Goal: Obtain resource: Download file/media

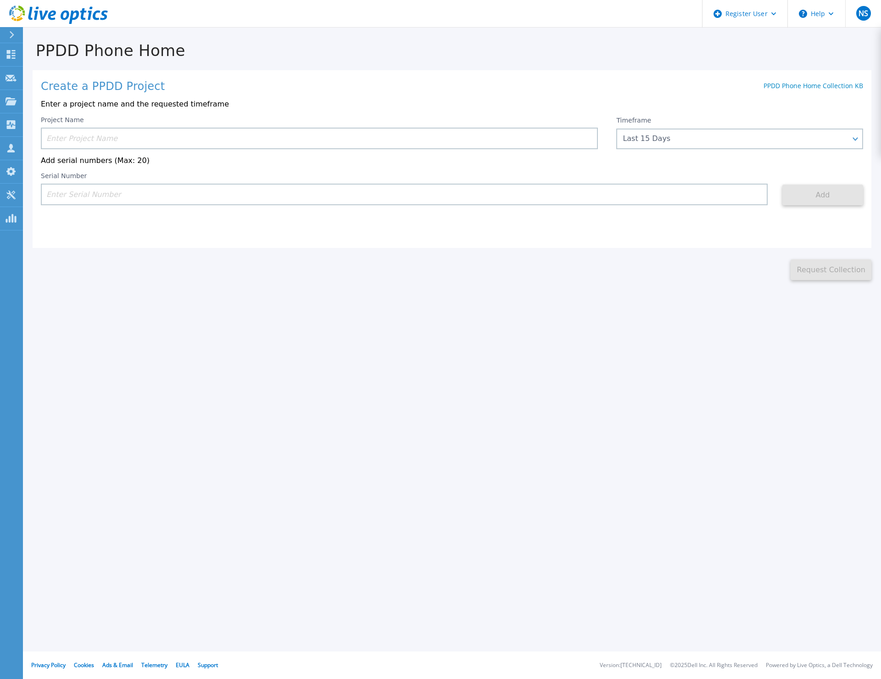
drag, startPoint x: 234, startPoint y: 213, endPoint x: 233, endPoint y: 197, distance: 16.1
click at [234, 213] on div "Create a PPDD Project PPDD Phone Home Collection KB Enter a project name and th…" at bounding box center [452, 159] width 839 height 178
click at [234, 197] on input at bounding box center [404, 195] width 727 height 22
paste input "APX00242405787"
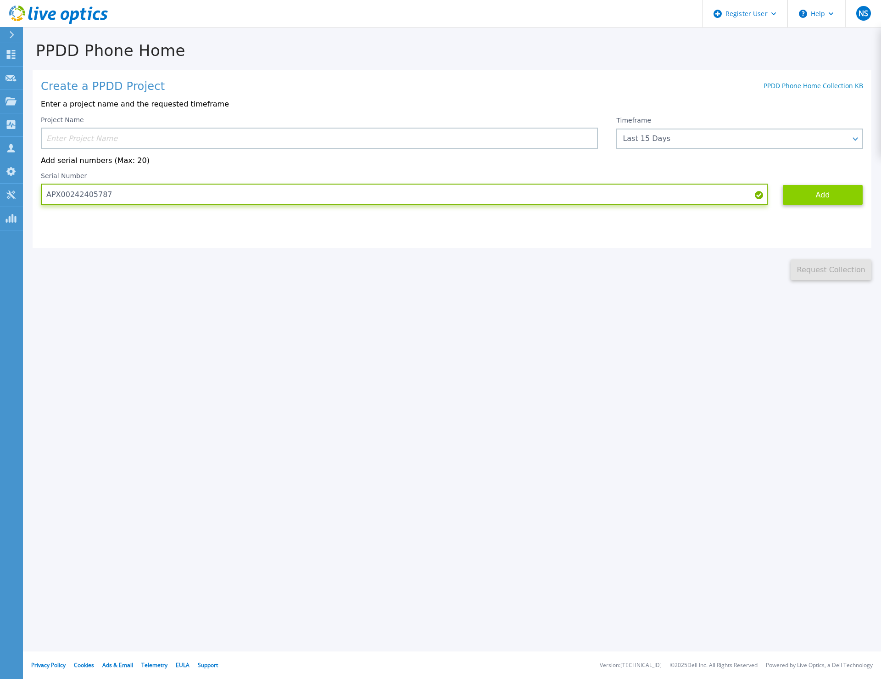
type input "APX00242405787"
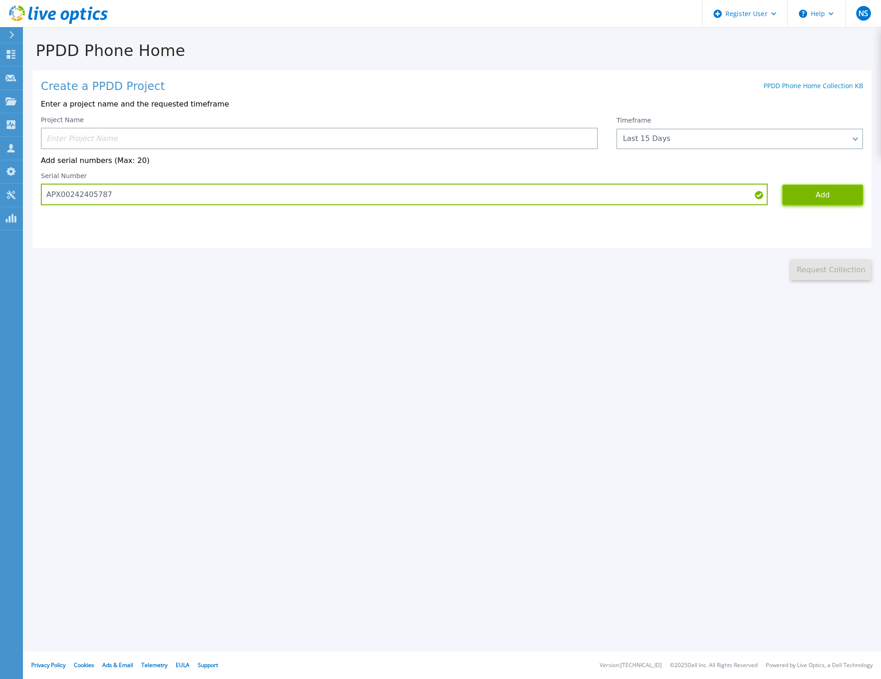
click at [797, 195] on button "Add" at bounding box center [823, 195] width 81 height 21
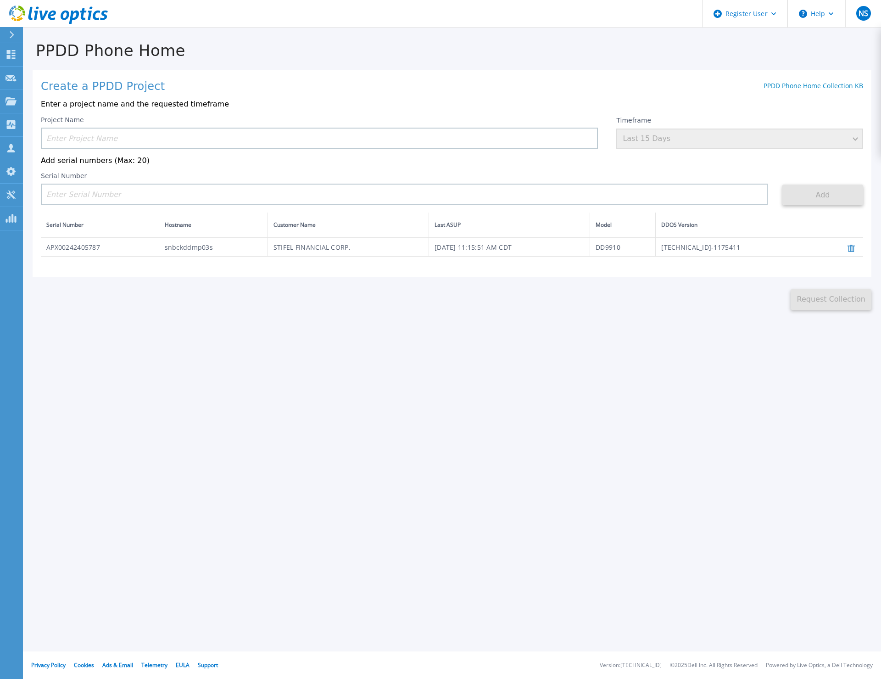
click at [111, 142] on input at bounding box center [319, 139] width 557 height 22
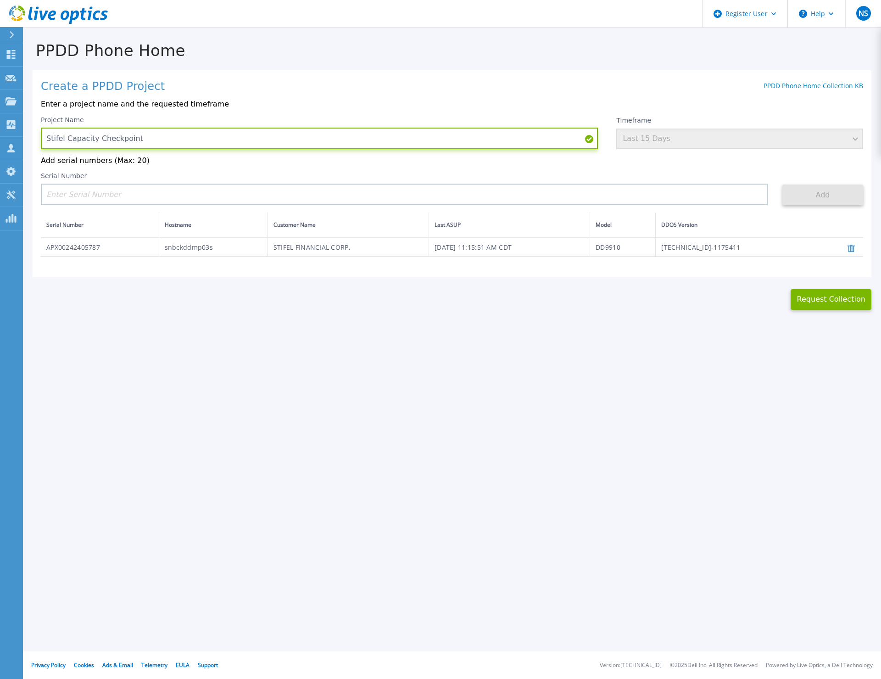
type input "Stifel Capacity Checkpoint"
click at [853, 138] on div "Timeframe Last 15 Days" at bounding box center [739, 132] width 247 height 33
click at [849, 145] on div "Timeframe Last 15 Days" at bounding box center [739, 132] width 247 height 33
click at [848, 248] on button at bounding box center [851, 247] width 13 height 18
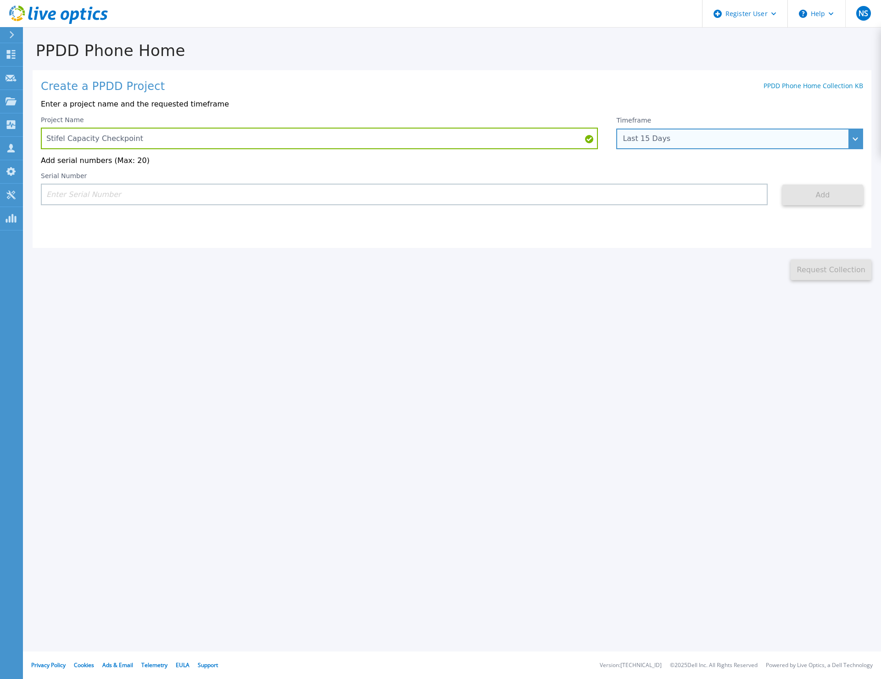
click at [738, 142] on div "Last 15 Days" at bounding box center [735, 138] width 224 height 8
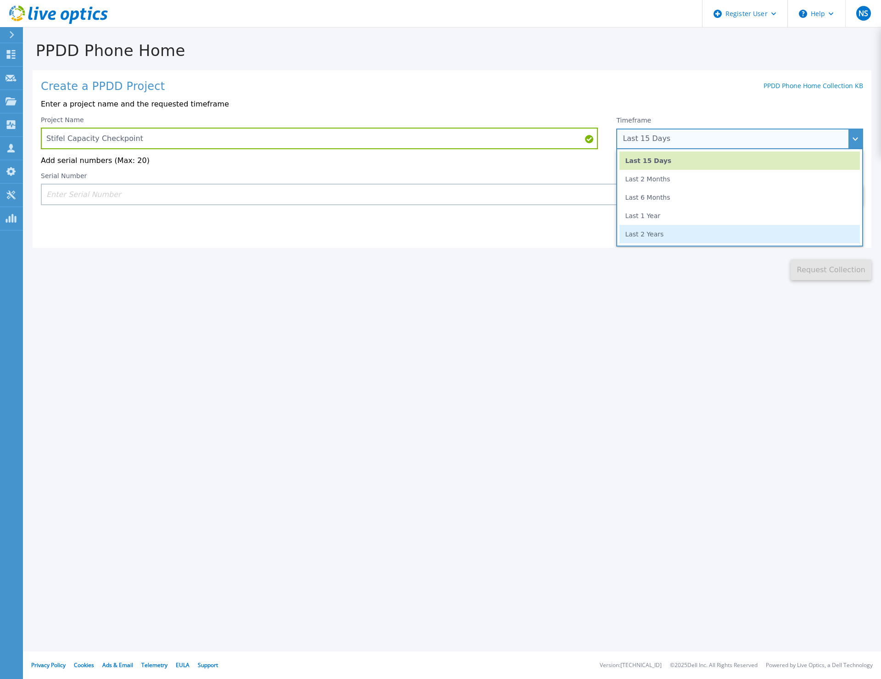
click at [696, 235] on li "Last 2 Years" at bounding box center [740, 234] width 241 height 18
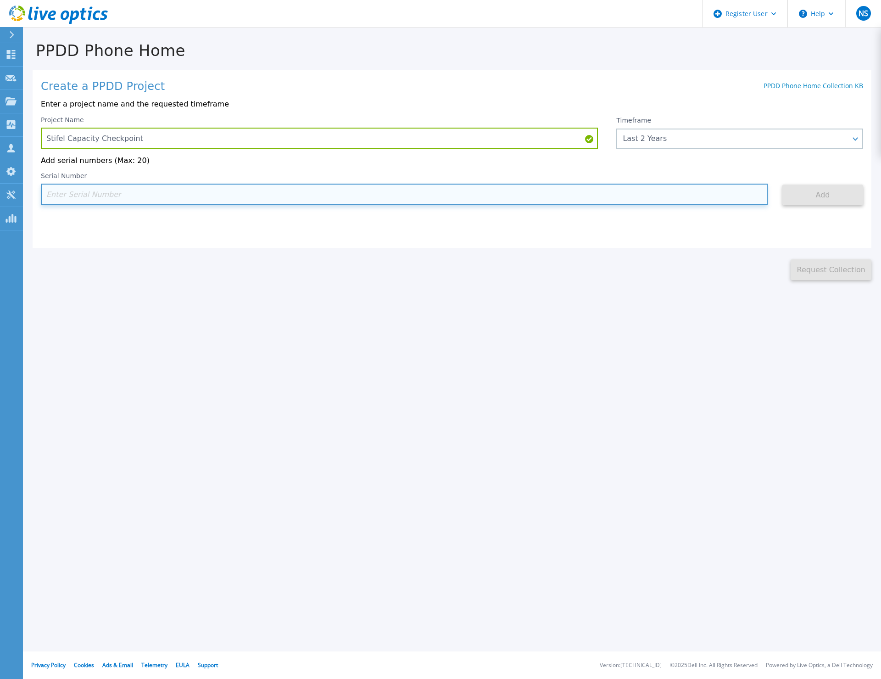
click at [590, 195] on input at bounding box center [404, 195] width 727 height 22
paste input "APX00242405787"
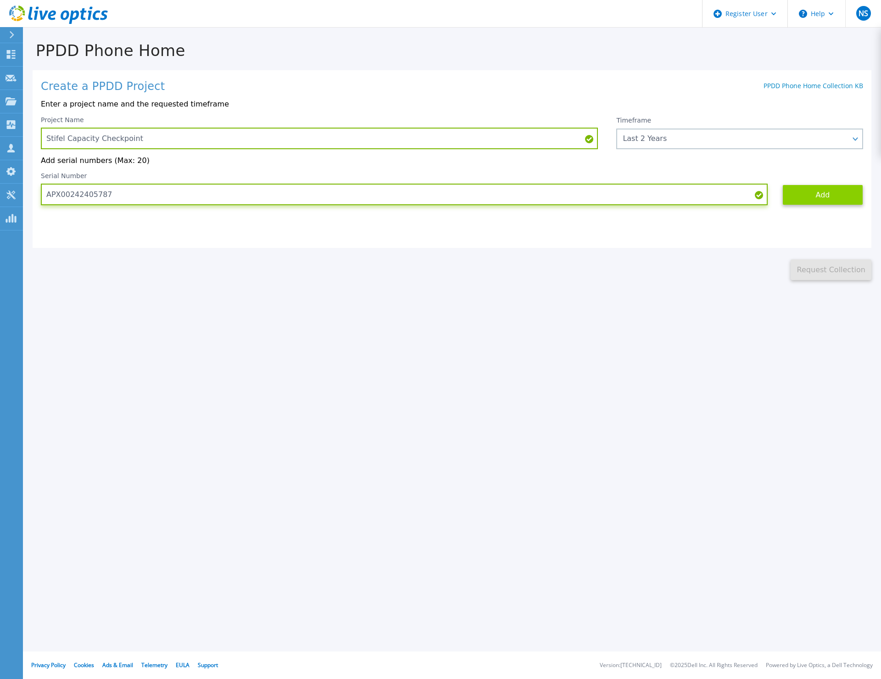
type input "APX00242405787"
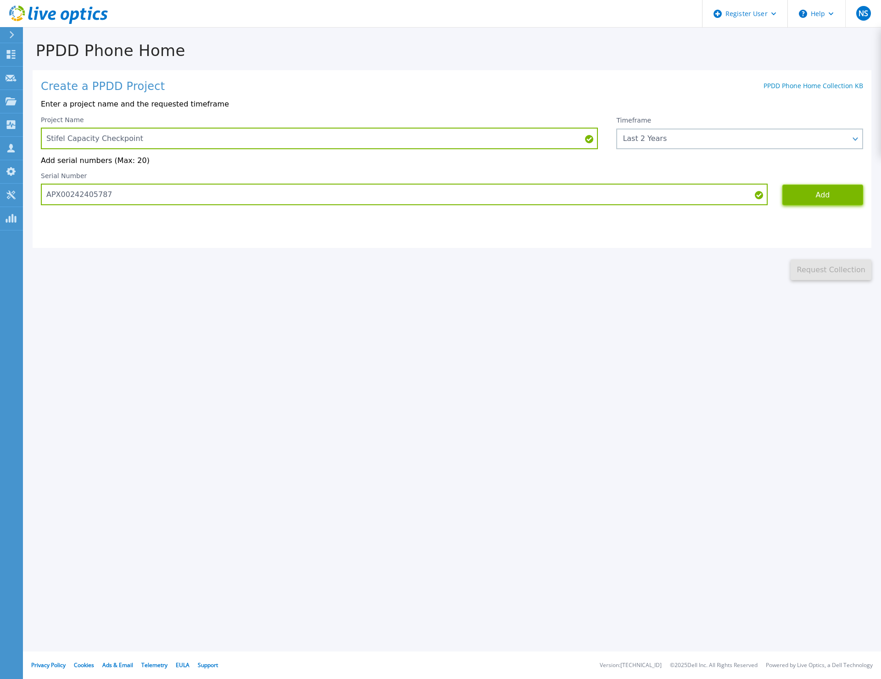
click at [806, 195] on button "Add" at bounding box center [823, 195] width 81 height 21
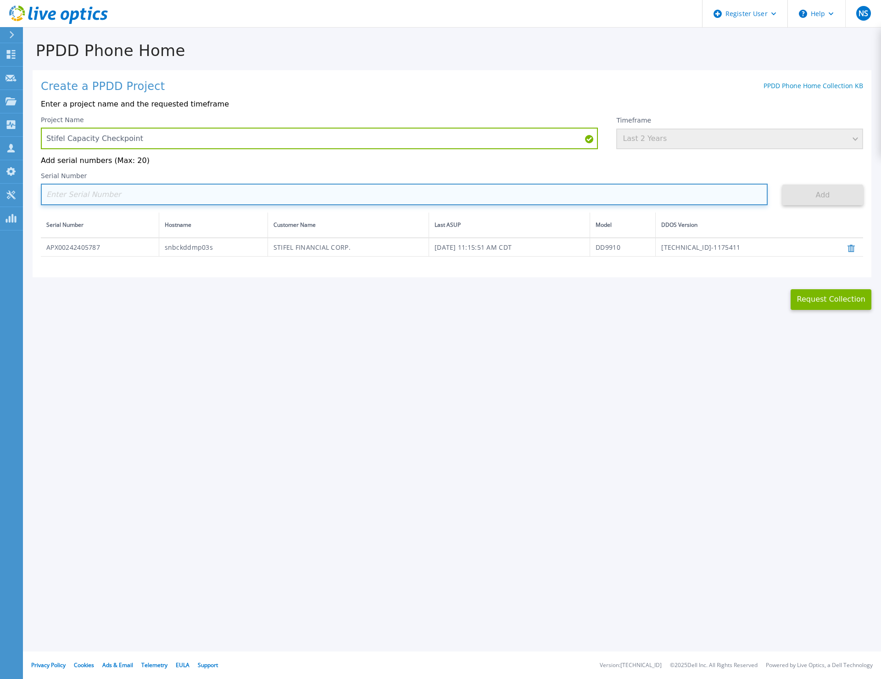
click at [176, 202] on input at bounding box center [404, 195] width 727 height 22
paste input "APX00242405720"
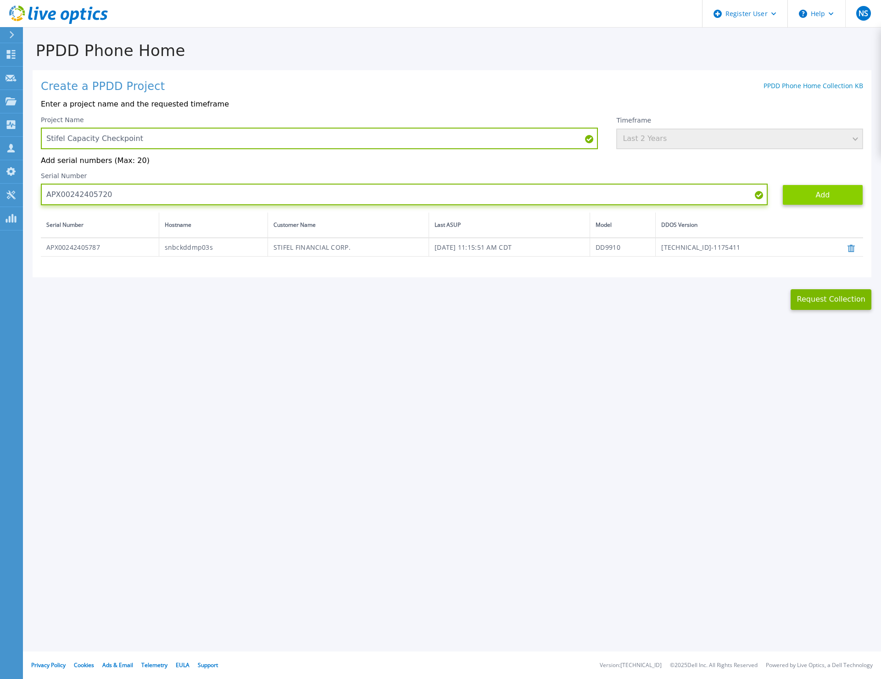
type input "APX00242405720"
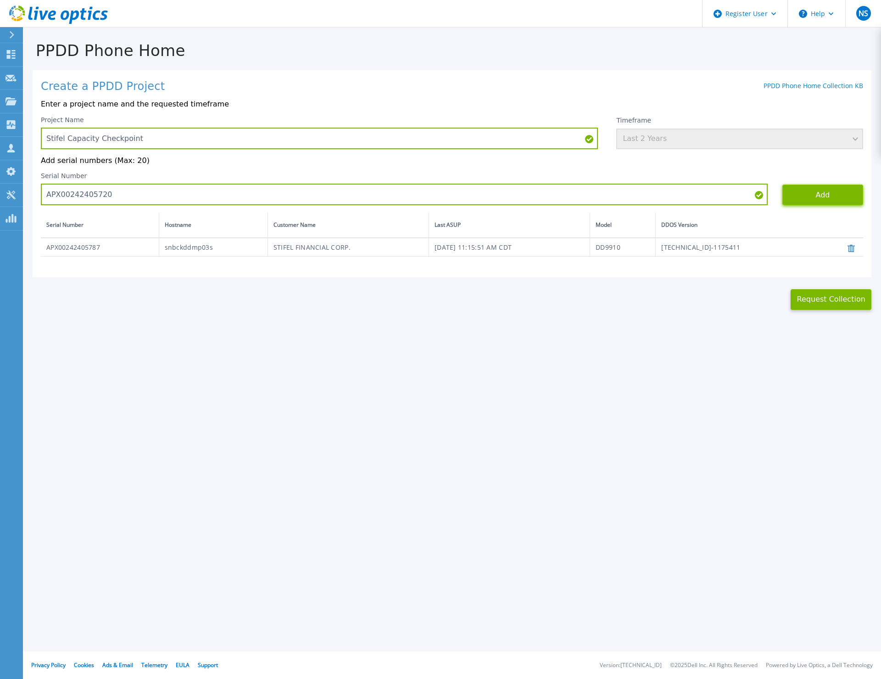
click at [826, 190] on button "Add" at bounding box center [823, 195] width 81 height 21
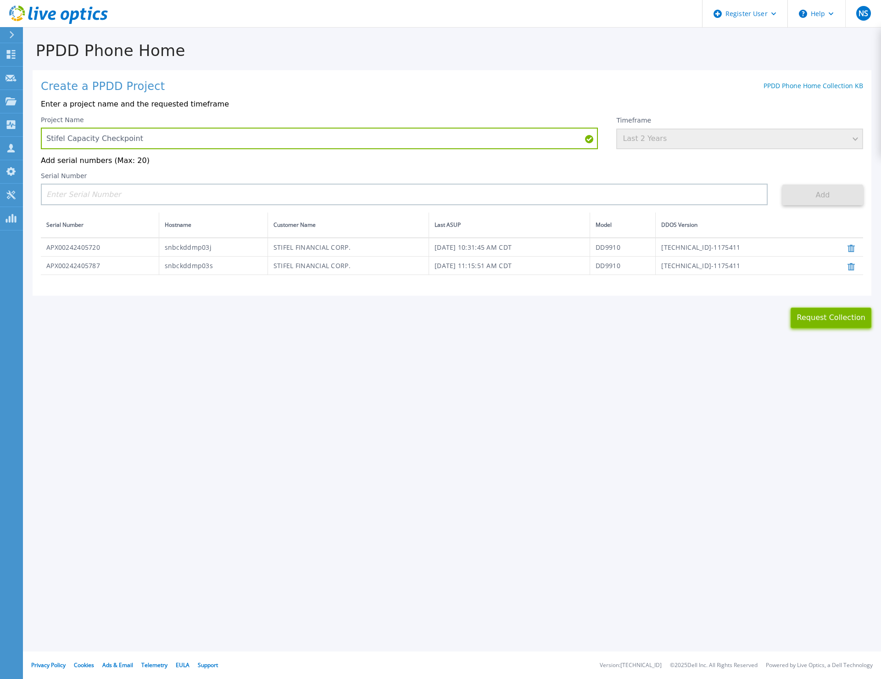
click at [829, 316] on button "Request Collection" at bounding box center [831, 318] width 81 height 21
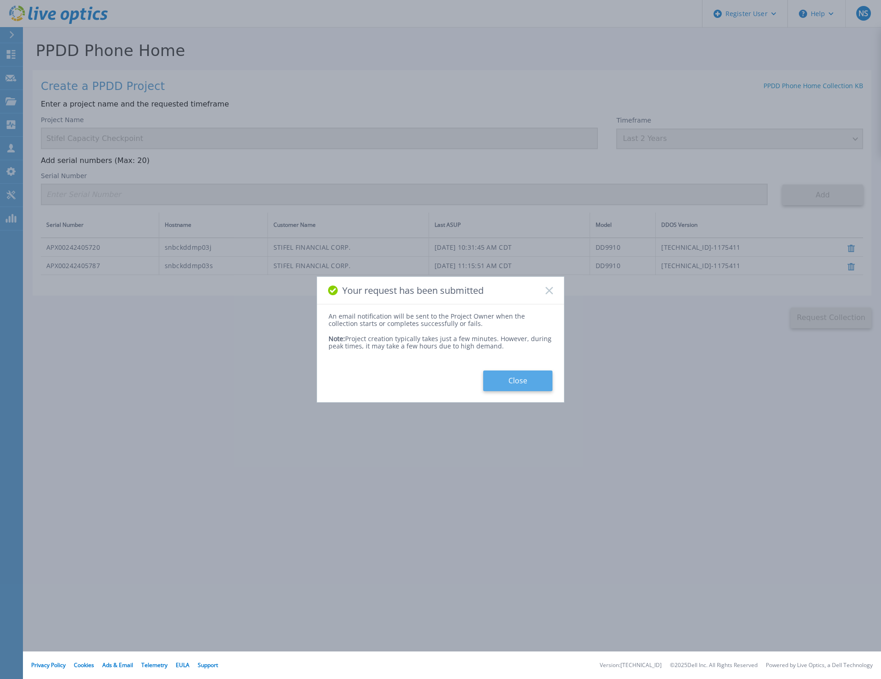
click at [521, 381] on button "Close" at bounding box center [517, 380] width 69 height 21
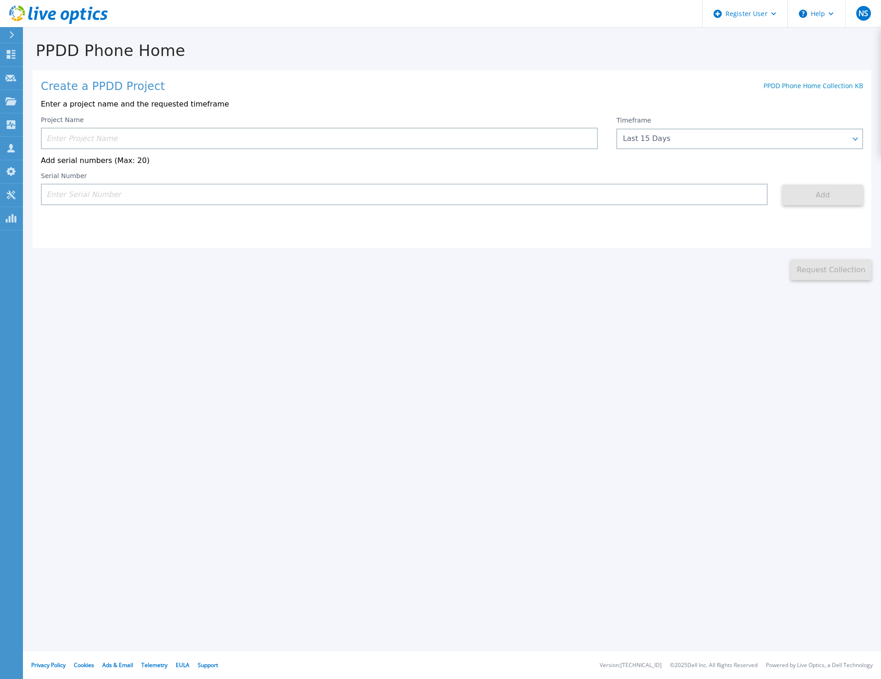
click at [11, 35] on icon at bounding box center [11, 34] width 5 height 7
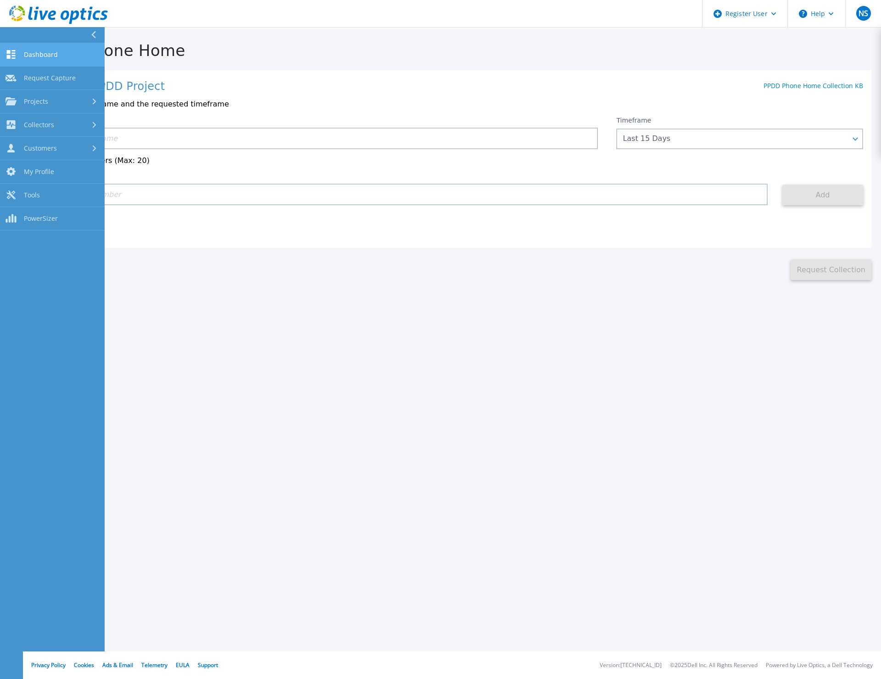
click at [29, 58] on span "Dashboard" at bounding box center [41, 54] width 34 height 8
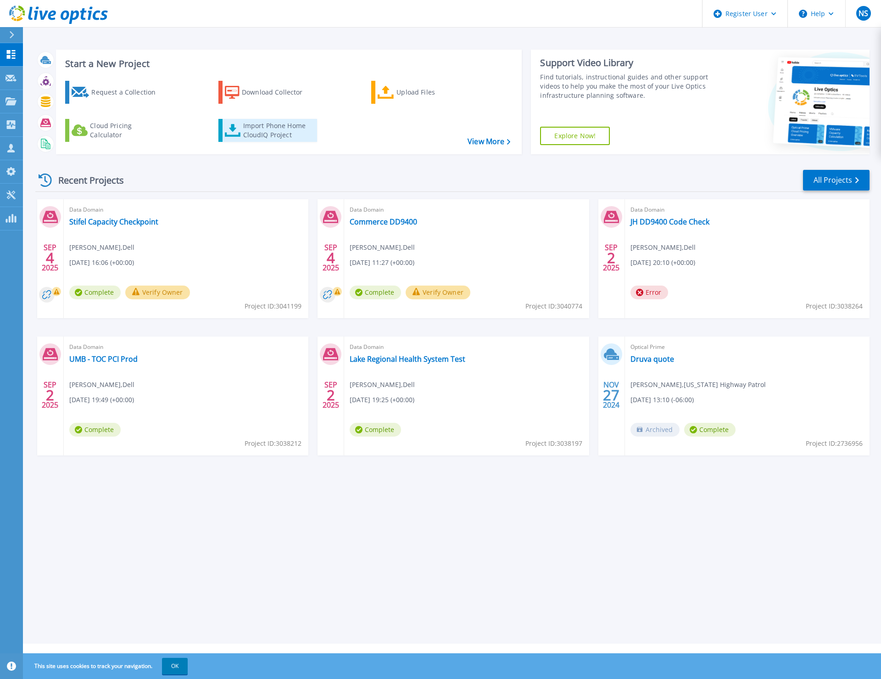
click at [280, 123] on div "Import Phone Home CloudIQ Project" at bounding box center [279, 130] width 72 height 18
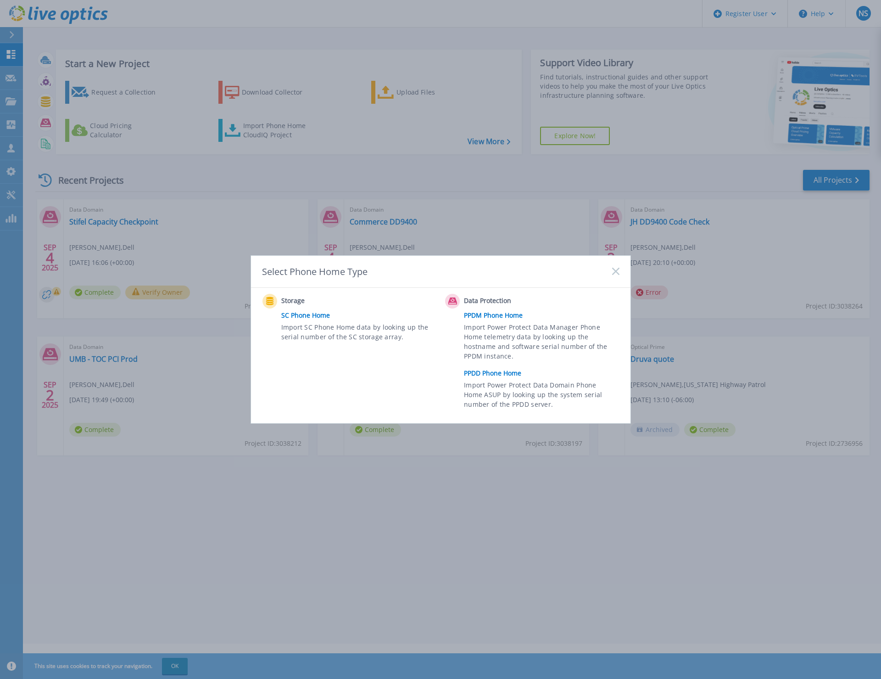
click at [375, 135] on div "Select Phone Home Type Storage SC Phone Home Import SC Phone Home data by looki…" at bounding box center [440, 339] width 881 height 679
click at [240, 237] on div "Select Phone Home Type Storage SC Phone Home Import SC Phone Home data by looki…" at bounding box center [440, 339] width 881 height 679
click at [619, 272] on icon at bounding box center [615, 271] width 7 height 7
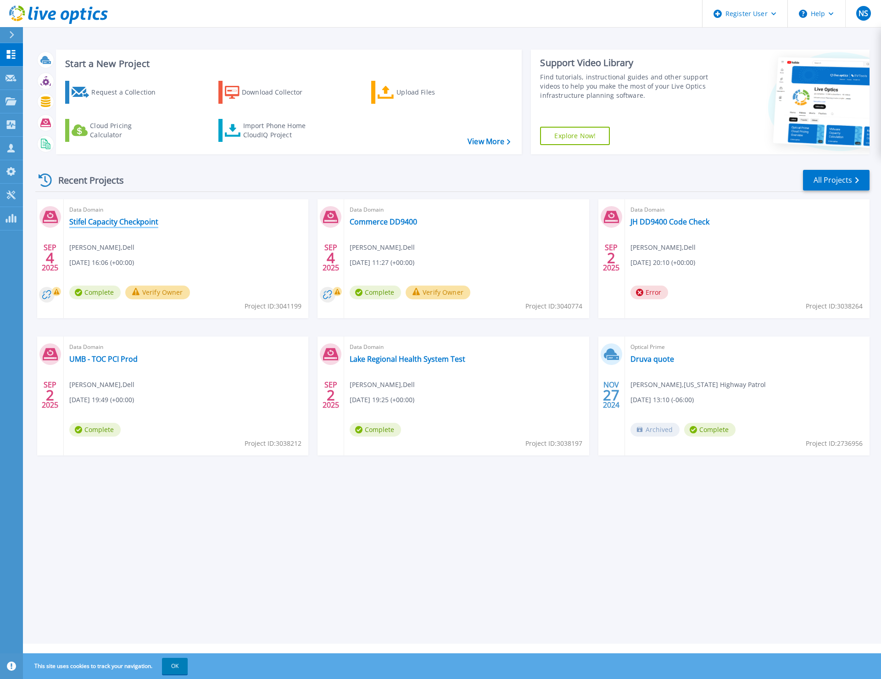
click at [116, 224] on link "Stifel Capacity Checkpoint" at bounding box center [113, 221] width 89 height 9
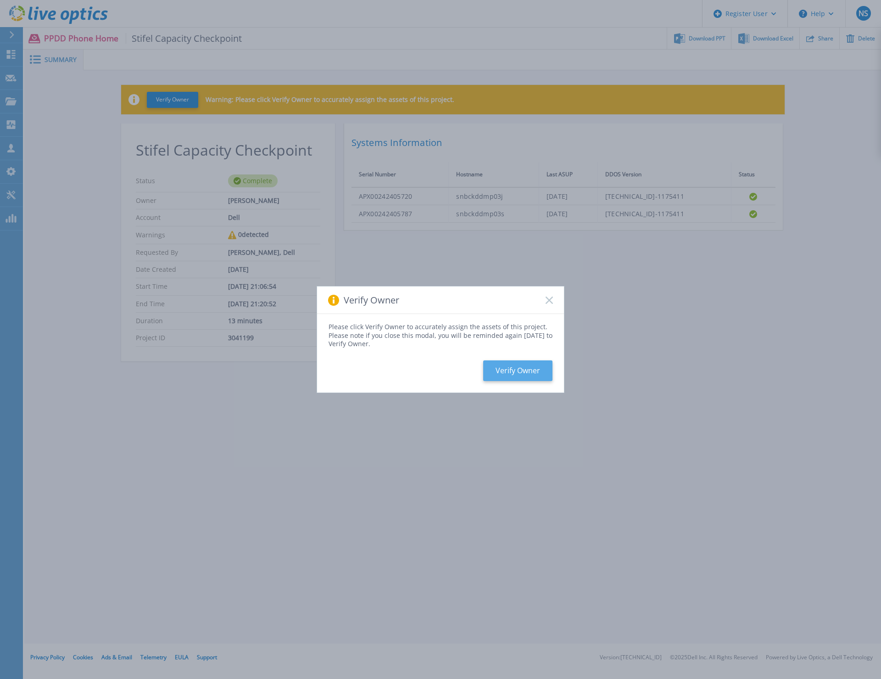
click at [523, 376] on button "Verify Owner" at bounding box center [517, 370] width 69 height 21
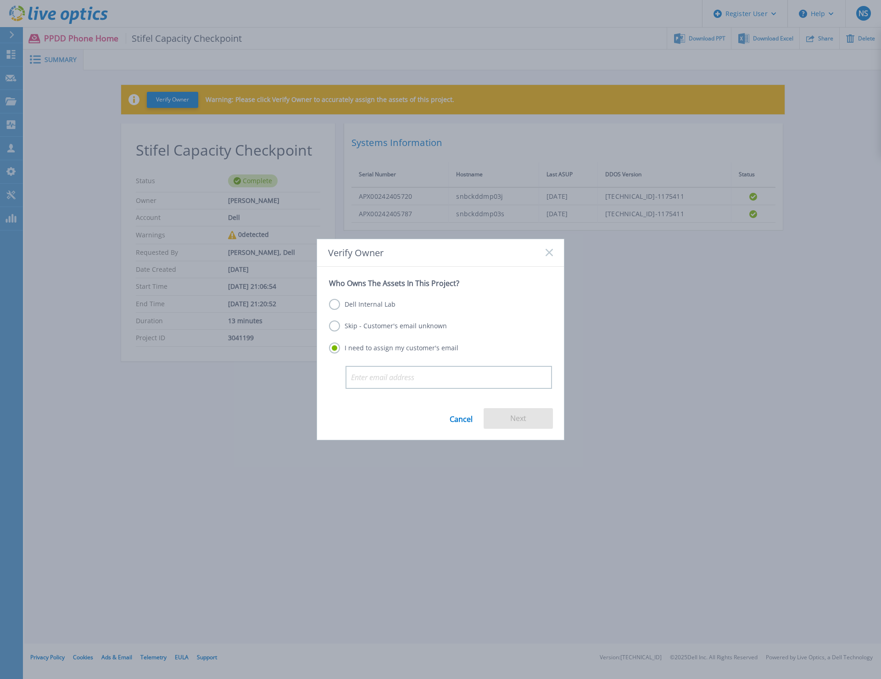
click at [366, 303] on label "Dell Internal Lab" at bounding box center [362, 304] width 67 height 11
click at [0, 0] on input "Dell Internal Lab" at bounding box center [0, 0] width 0 height 0
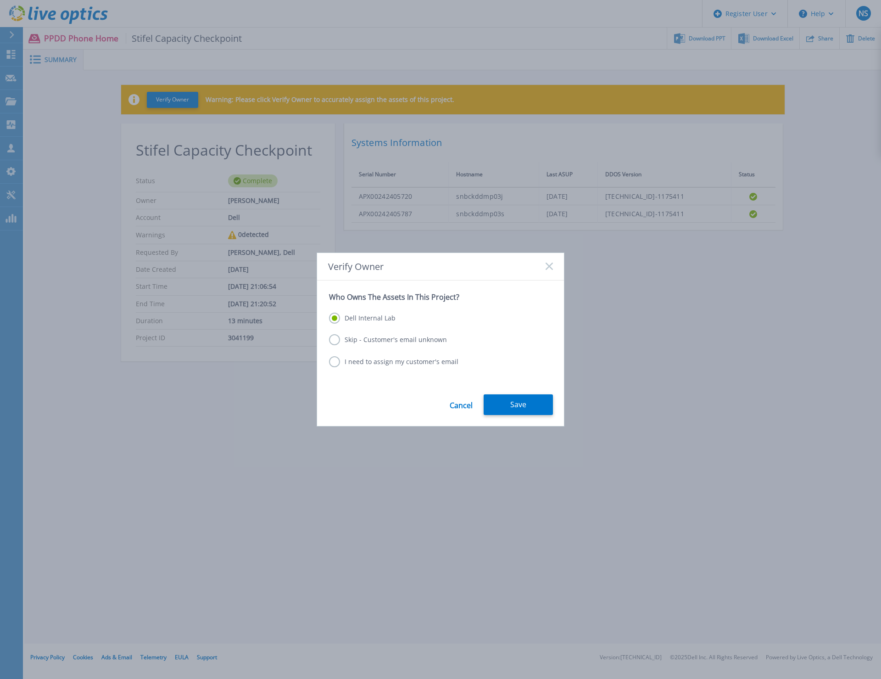
drag, startPoint x: 535, startPoint y: 414, endPoint x: 493, endPoint y: 421, distance: 42.3
click at [534, 414] on button "Save" at bounding box center [518, 404] width 69 height 21
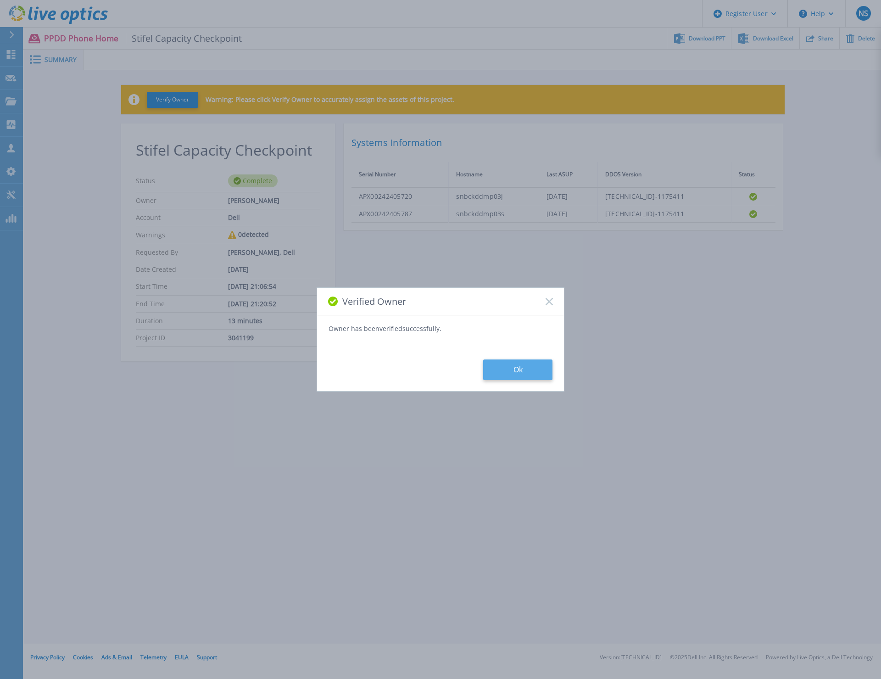
click at [535, 364] on button "Ok" at bounding box center [517, 369] width 69 height 21
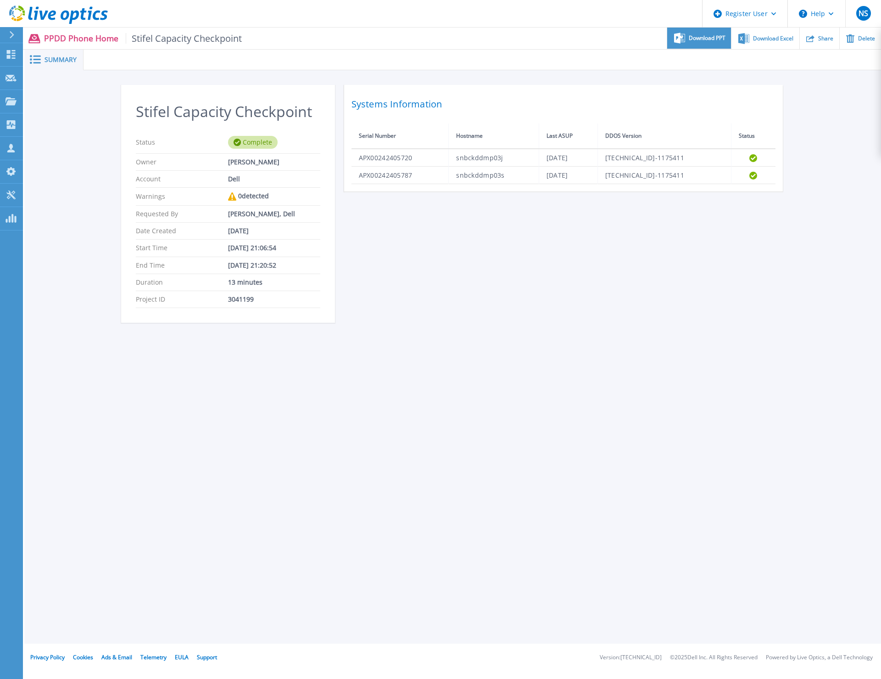
click at [719, 41] on span "Download PPT" at bounding box center [707, 38] width 37 height 6
